Goal: Complete application form: Complete application form

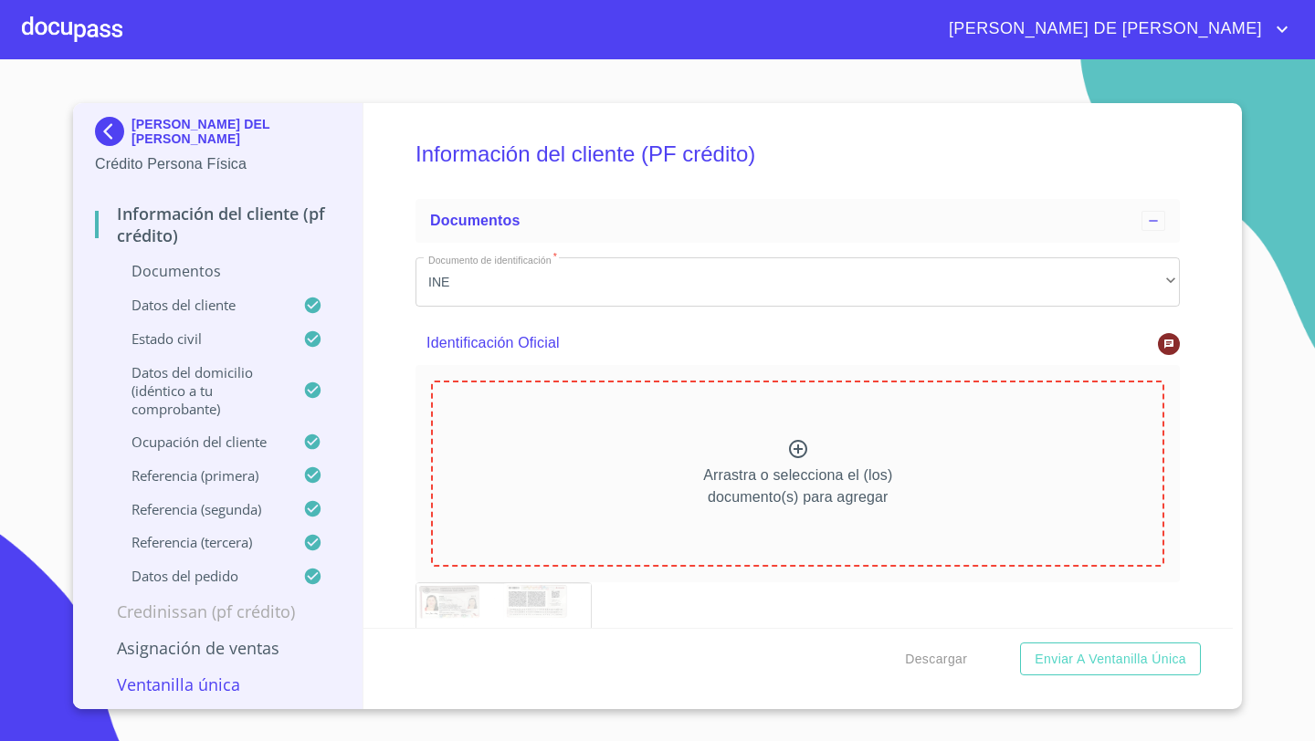
click at [718, 381] on div "Arrastra o selecciona el (los) documento(s) para agregar" at bounding box center [797, 474] width 733 height 186
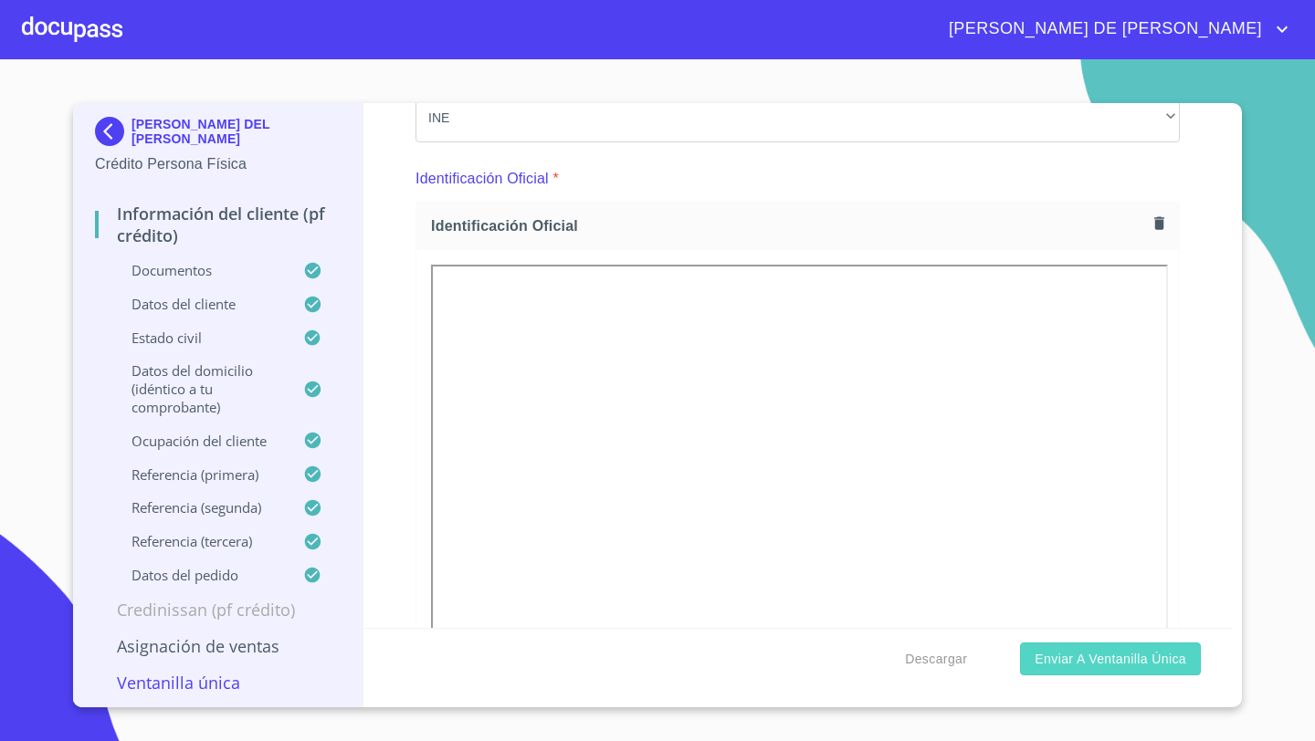
click at [1063, 655] on span "Enviar a Ventanilla única" at bounding box center [1111, 659] width 152 height 23
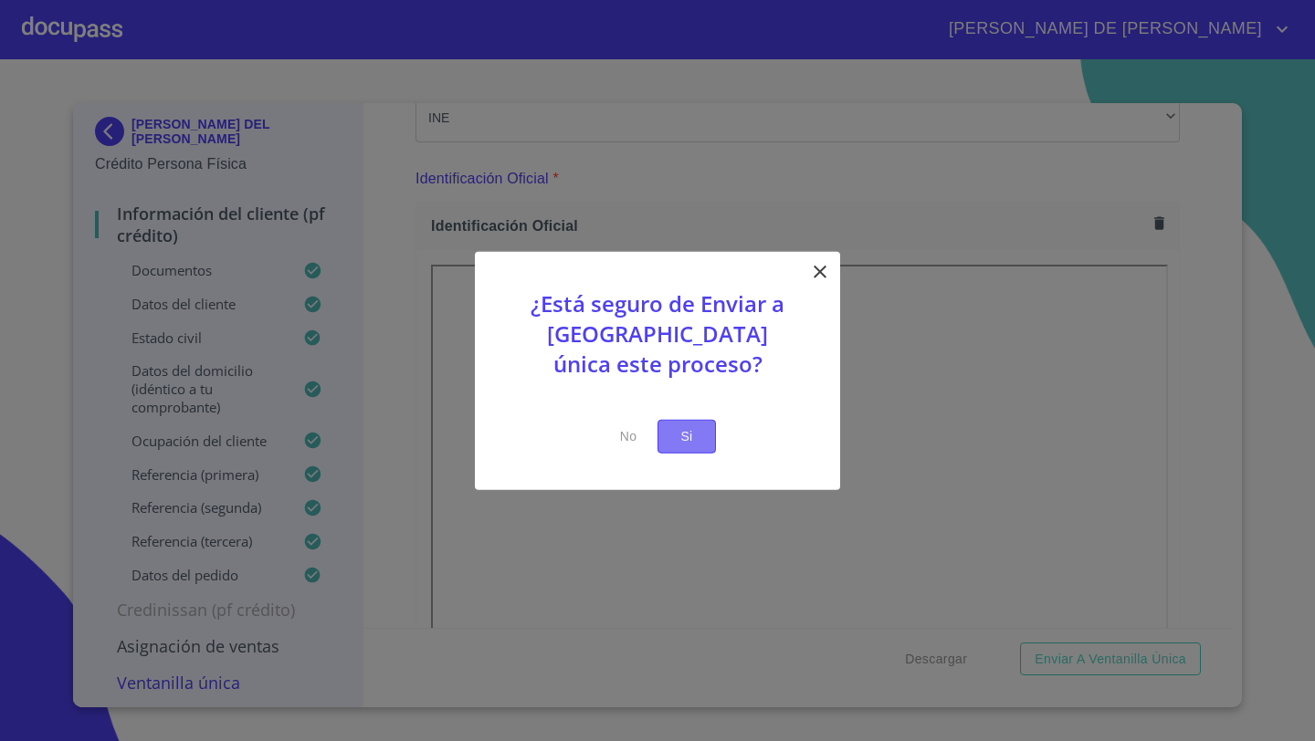
click at [695, 431] on span "Si" at bounding box center [686, 437] width 29 height 23
